Goal: Task Accomplishment & Management: Use online tool/utility

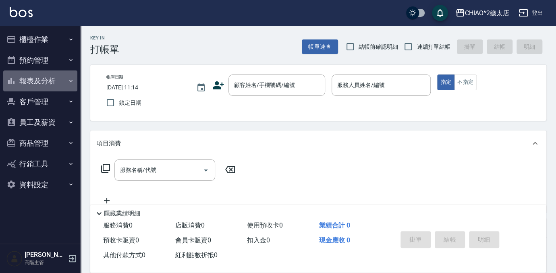
click at [39, 80] on button "報表及分析" at bounding box center [40, 80] width 74 height 21
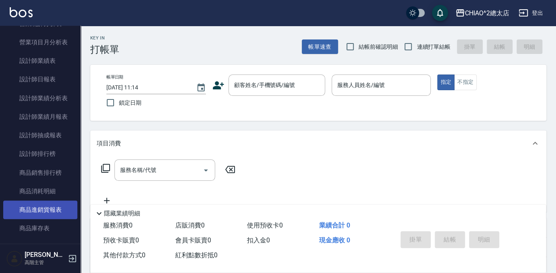
scroll to position [366, 0]
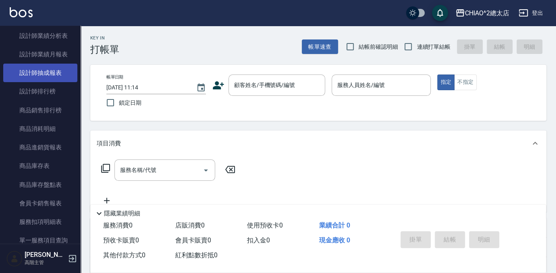
click at [61, 70] on link "設計師抽成報表" at bounding box center [40, 73] width 74 height 19
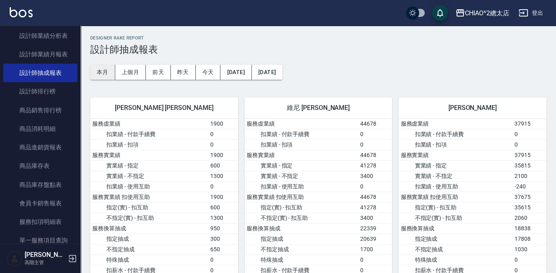
click at [104, 76] on button "本月" at bounding box center [102, 72] width 25 height 15
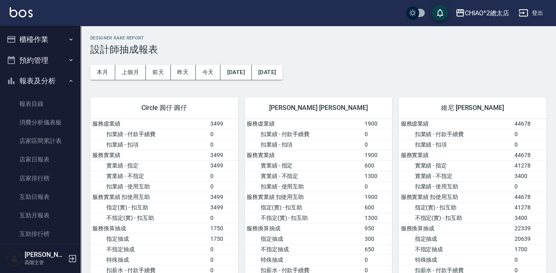
click at [42, 41] on button "櫃檯作業" at bounding box center [40, 39] width 74 height 21
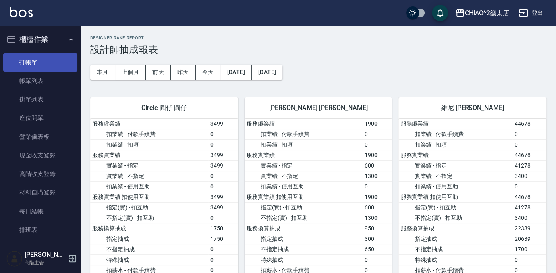
click at [39, 61] on link "打帳單" at bounding box center [40, 62] width 74 height 19
